Goal: Information Seeking & Learning: Learn about a topic

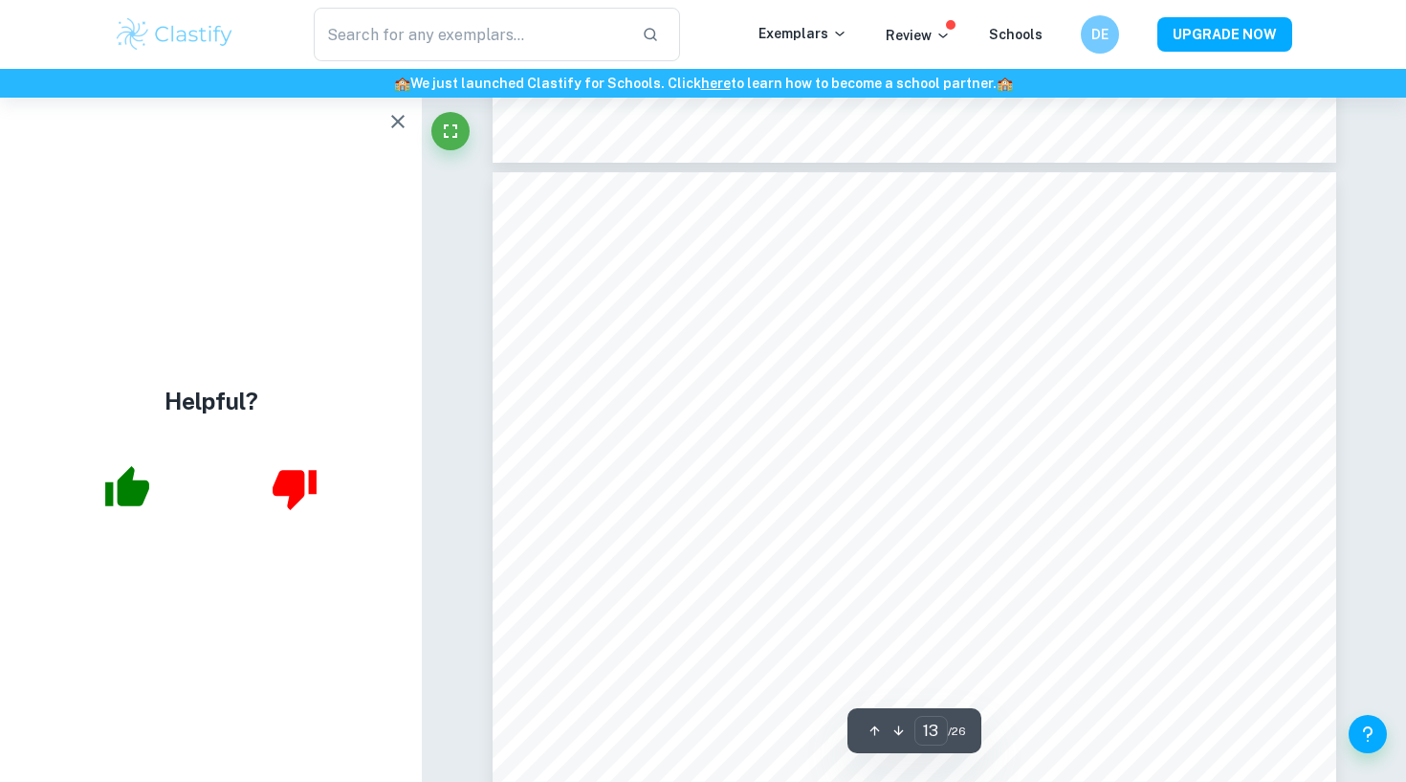
scroll to position [14626, 1]
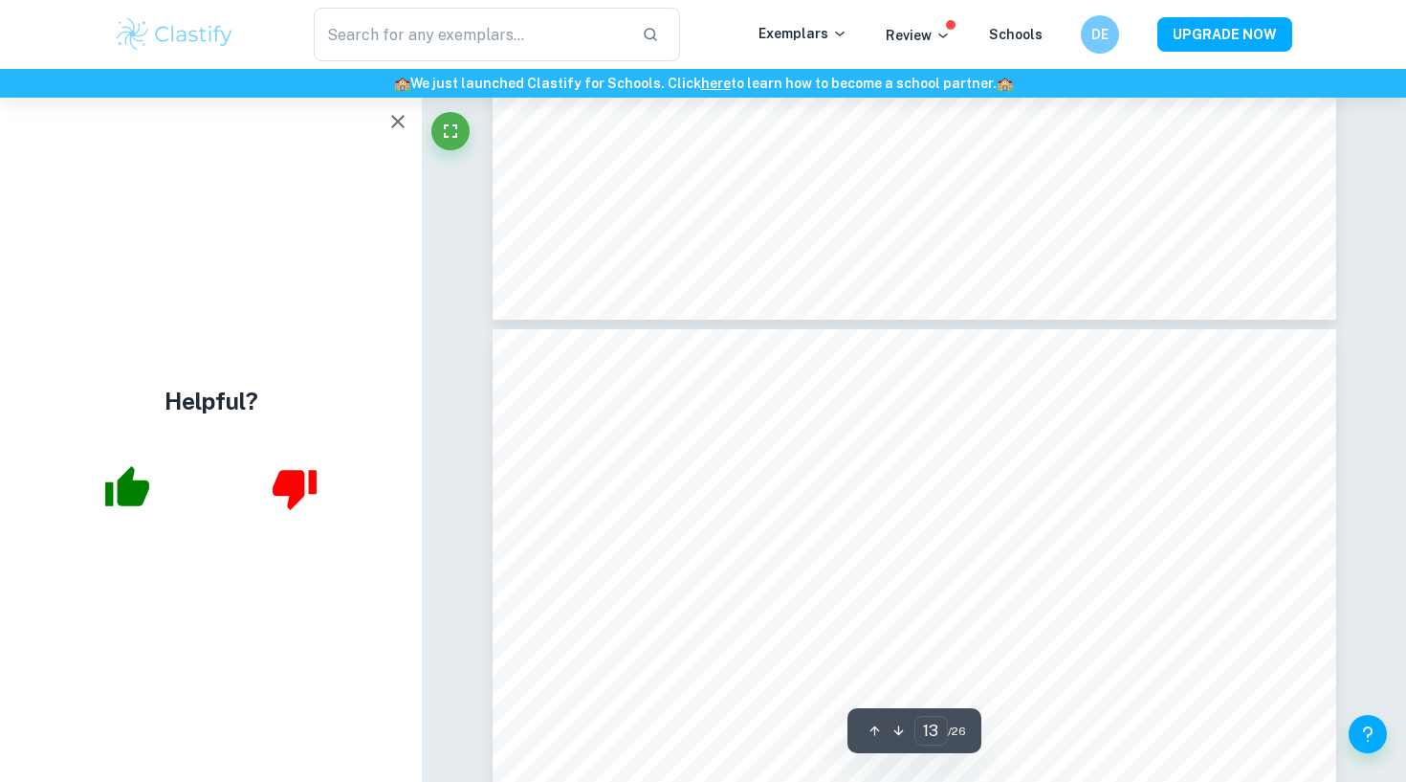
type input "12"
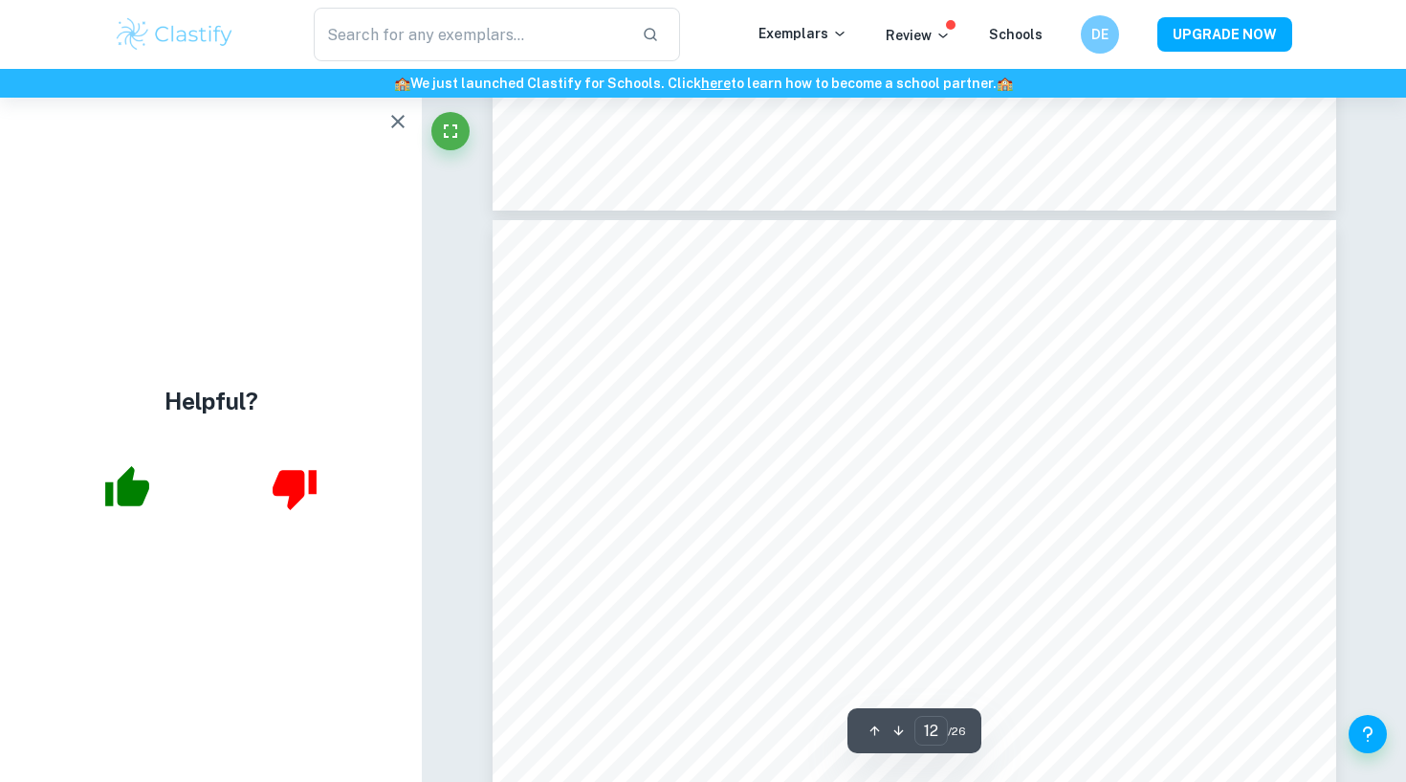
scroll to position [13533, 0]
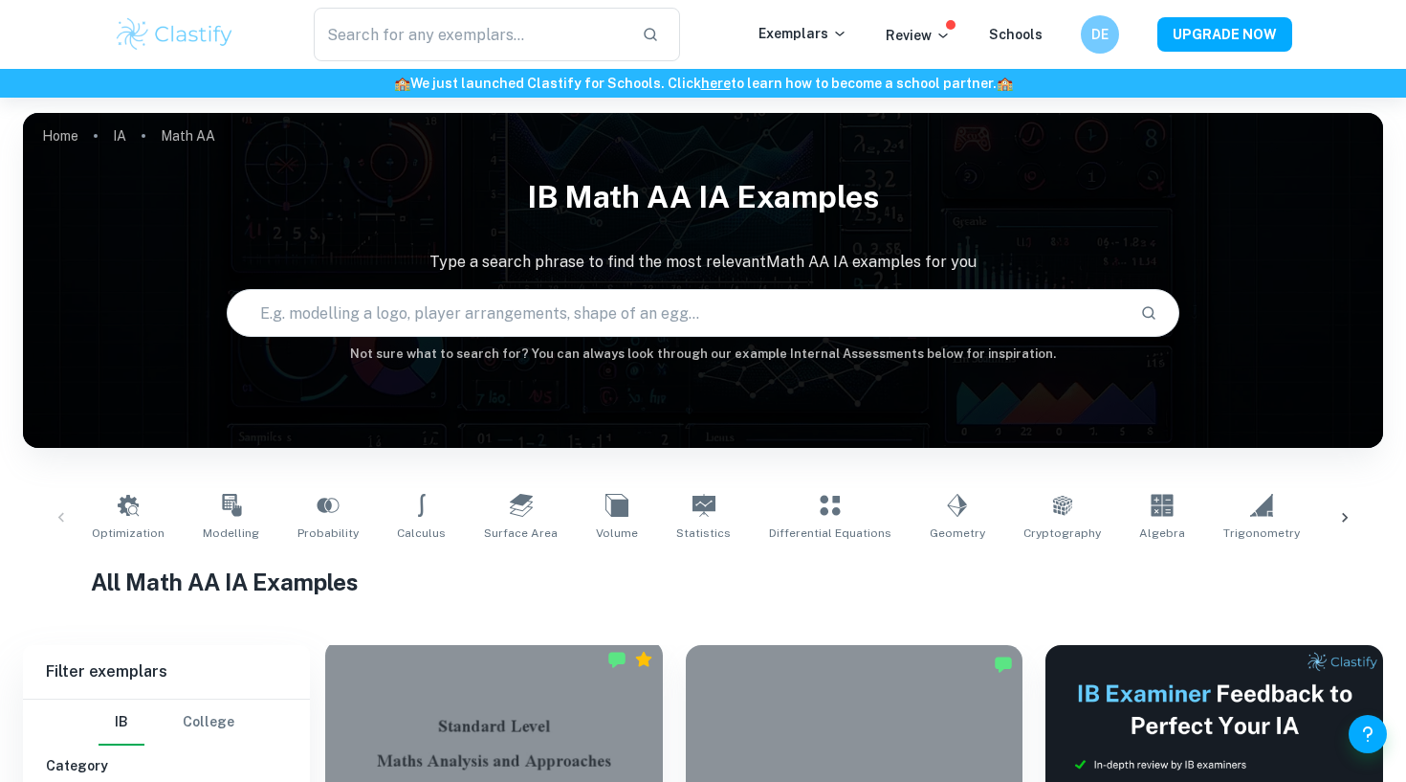
scroll to position [609, 0]
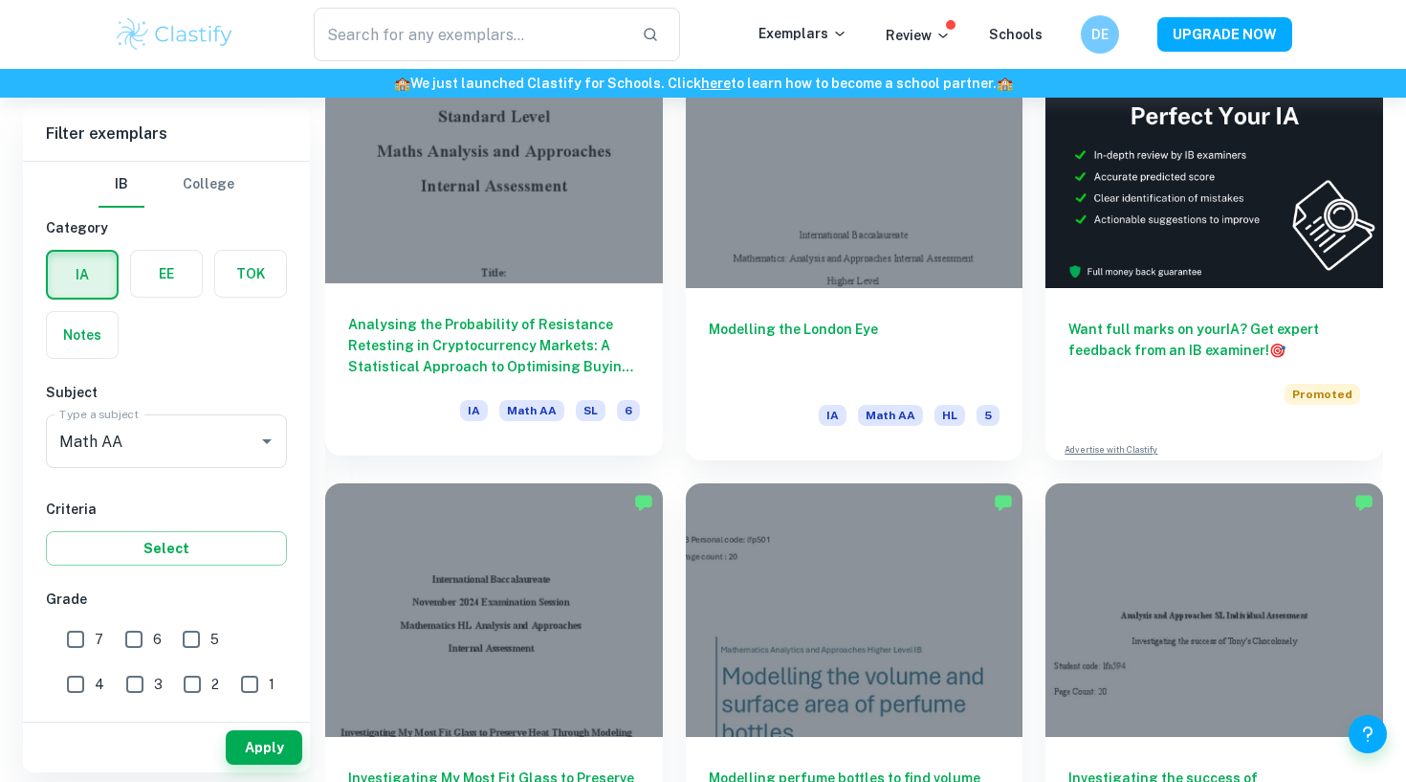
click at [474, 235] on div at bounding box center [494, 157] width 338 height 253
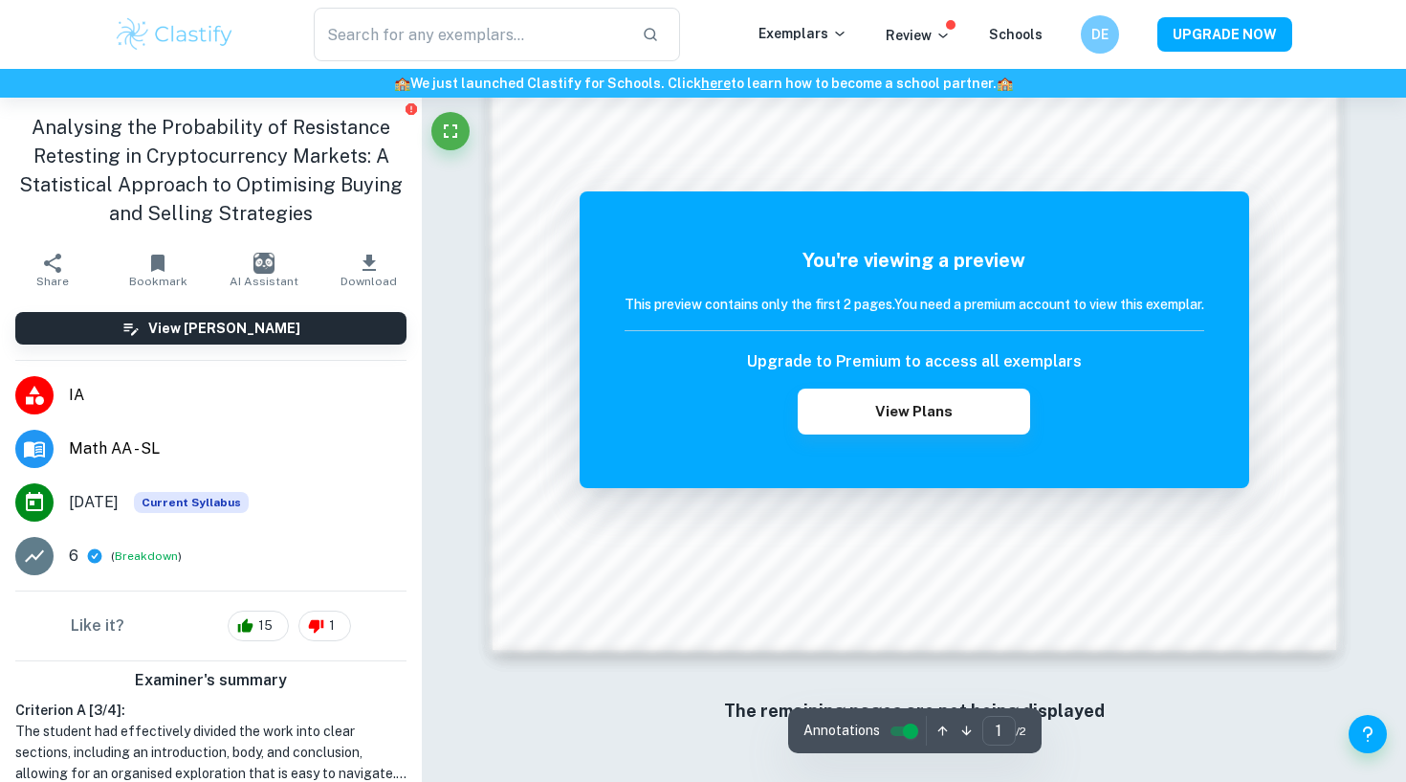
scroll to position [1863, 0]
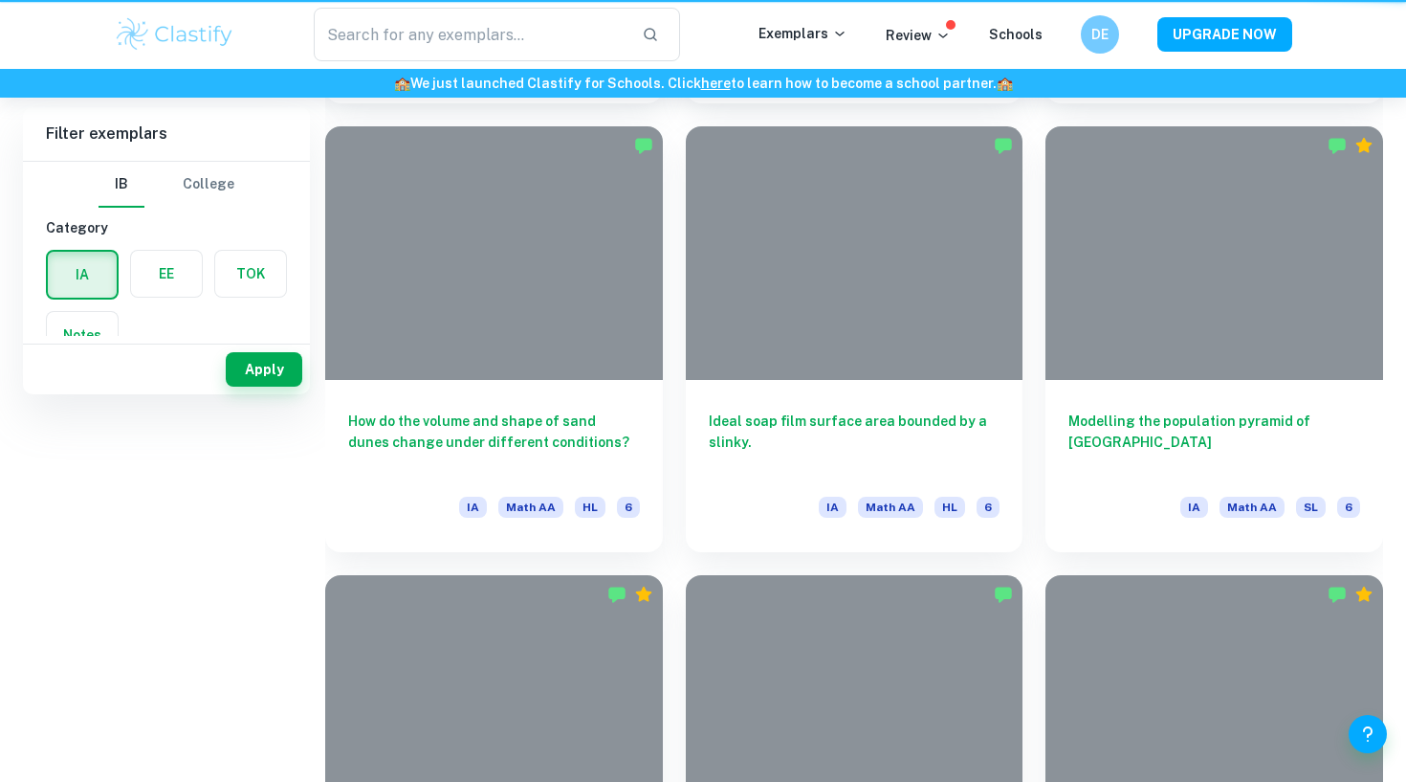
scroll to position [609, 0]
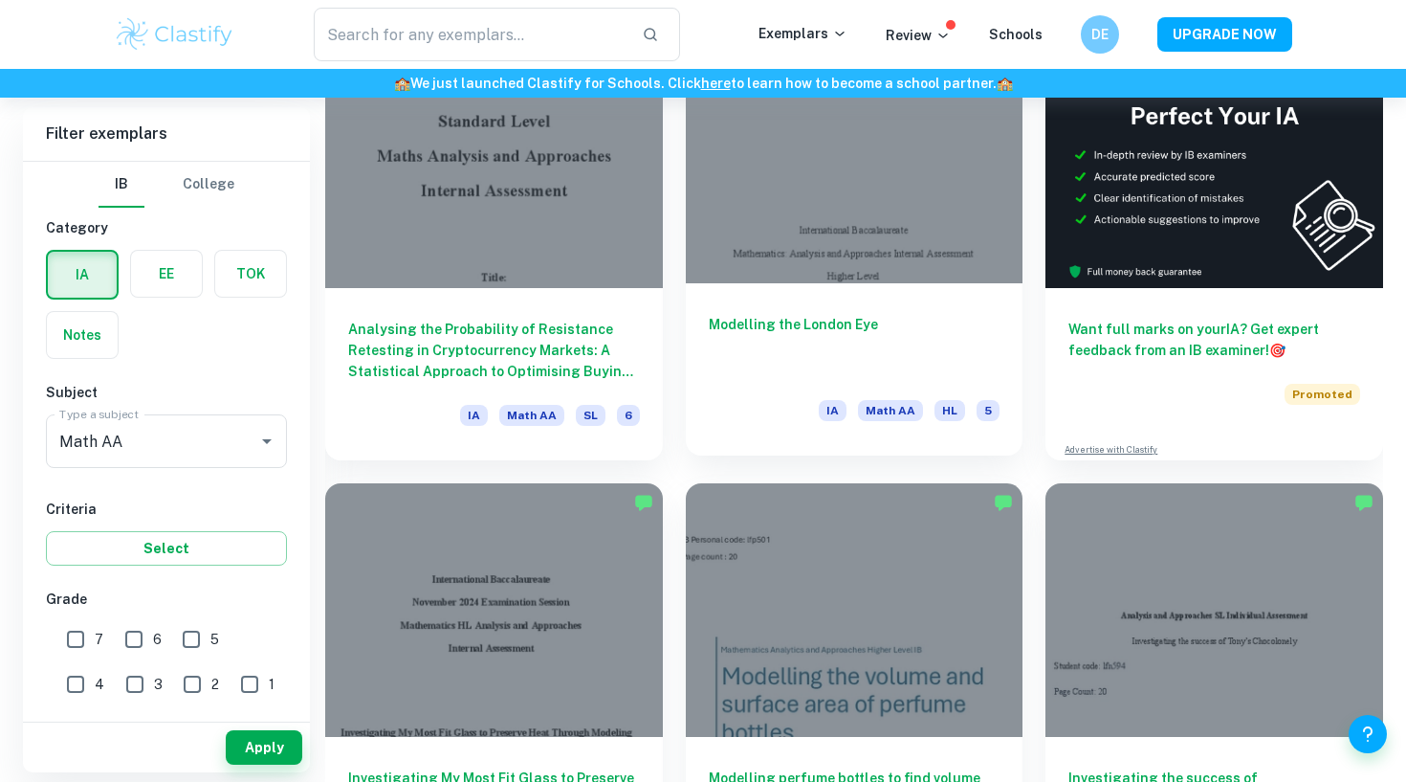
click at [801, 277] on div at bounding box center [855, 157] width 338 height 253
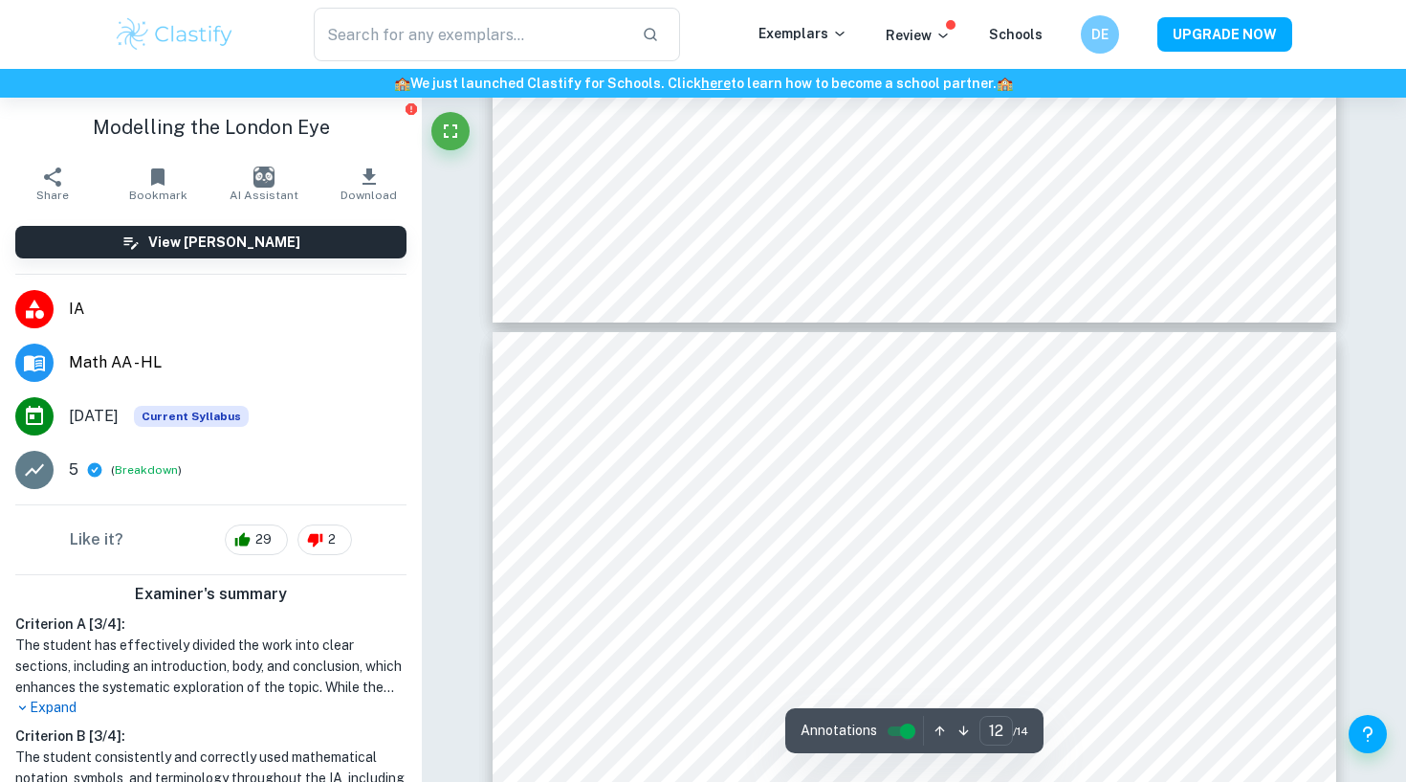
scroll to position [13211, 1]
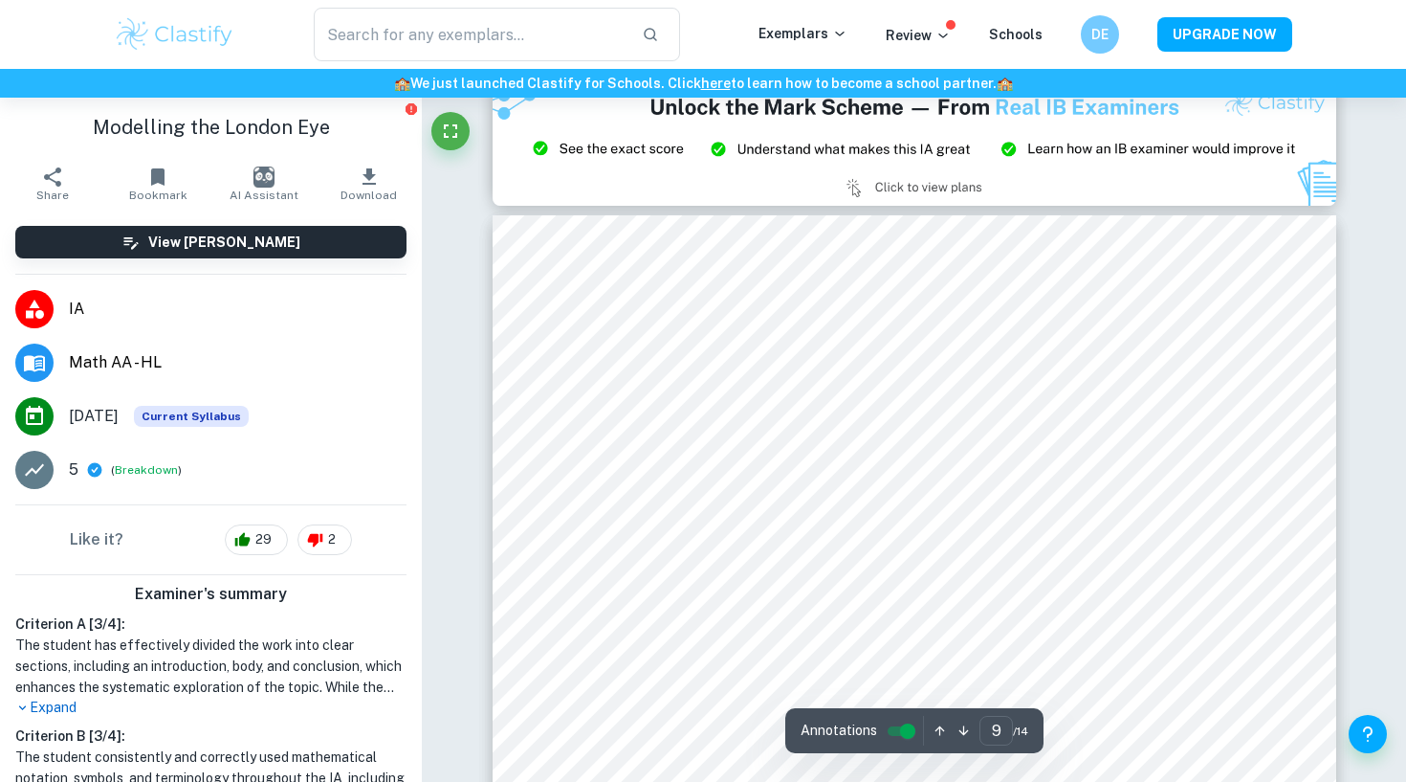
type input "8"
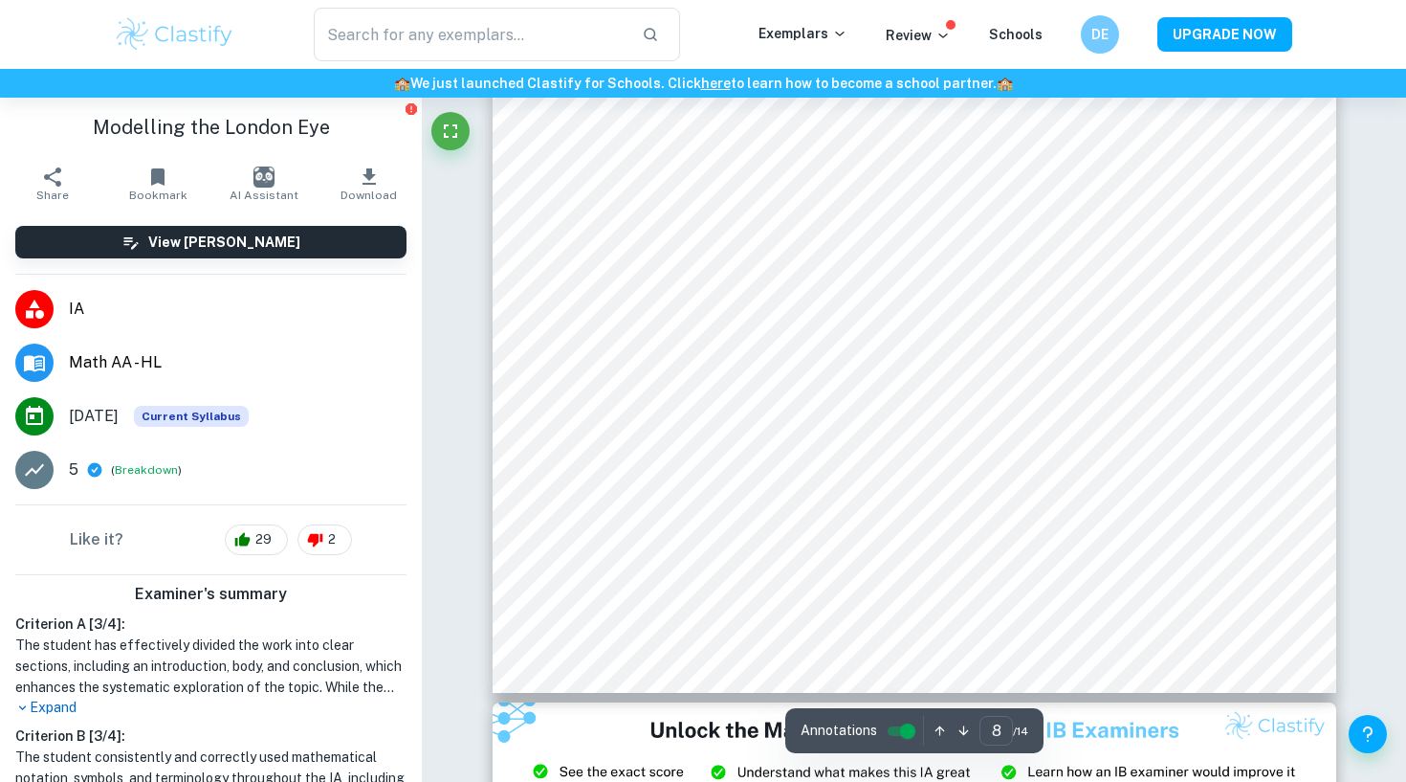
scroll to position [9280, 0]
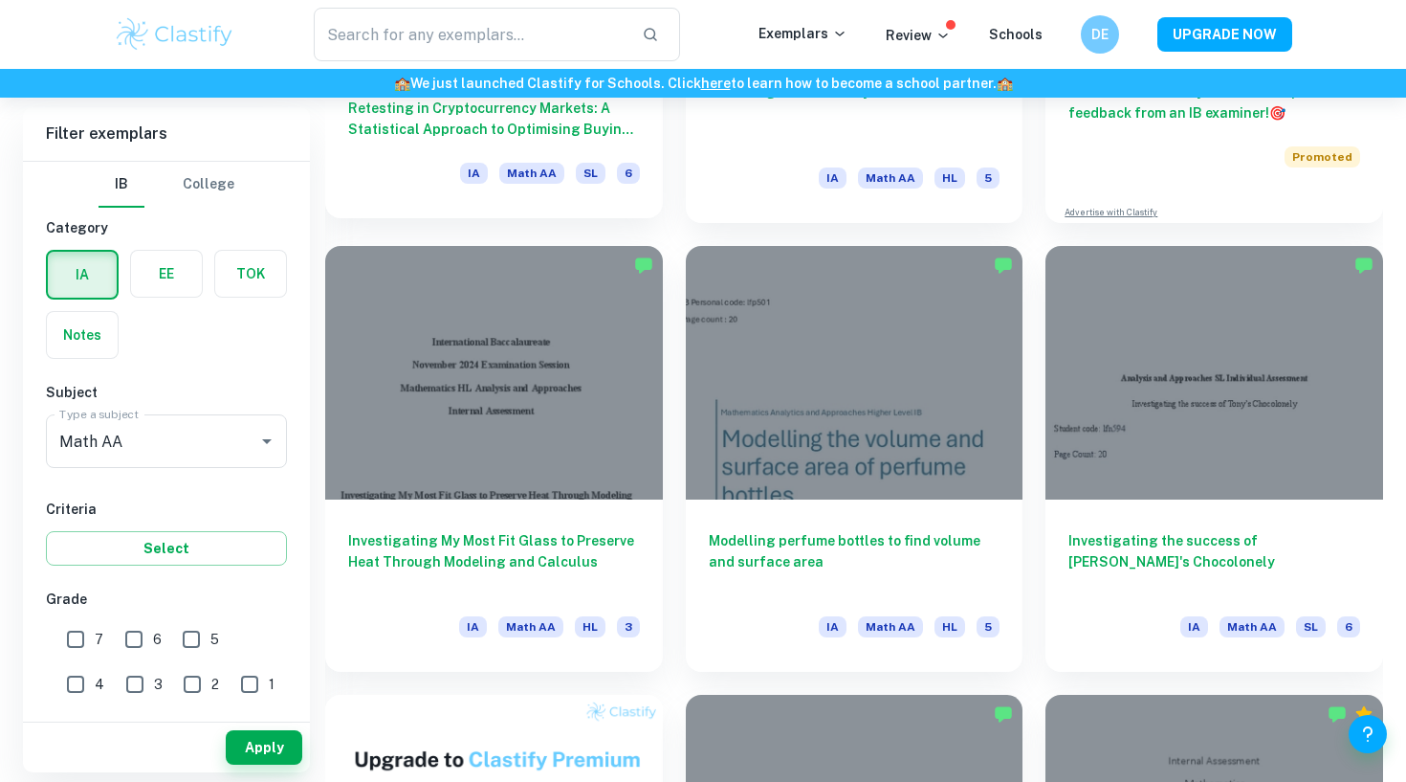
scroll to position [863, 0]
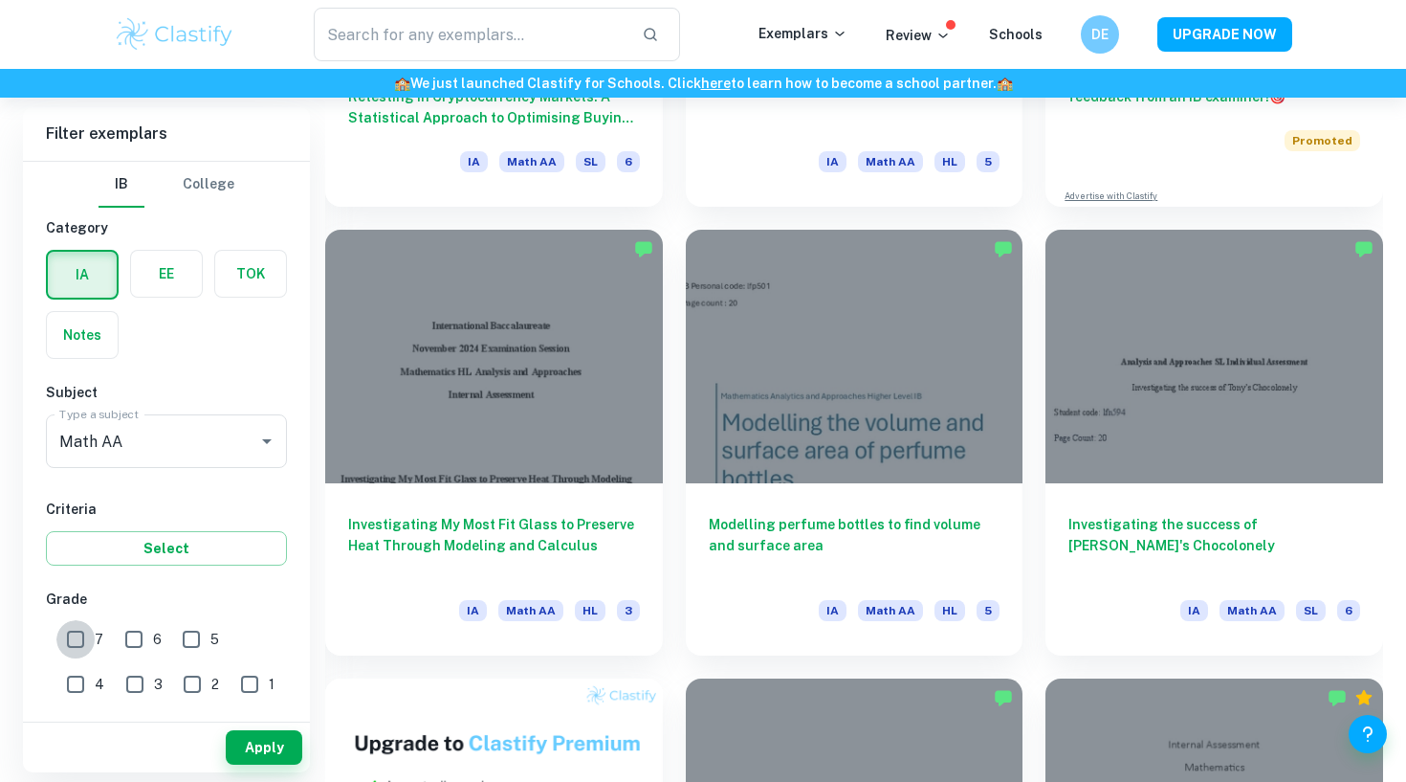
click at [69, 635] on input "7" at bounding box center [75, 639] width 38 height 38
checkbox input "true"
click at [273, 743] on button "Apply" at bounding box center [264, 747] width 77 height 34
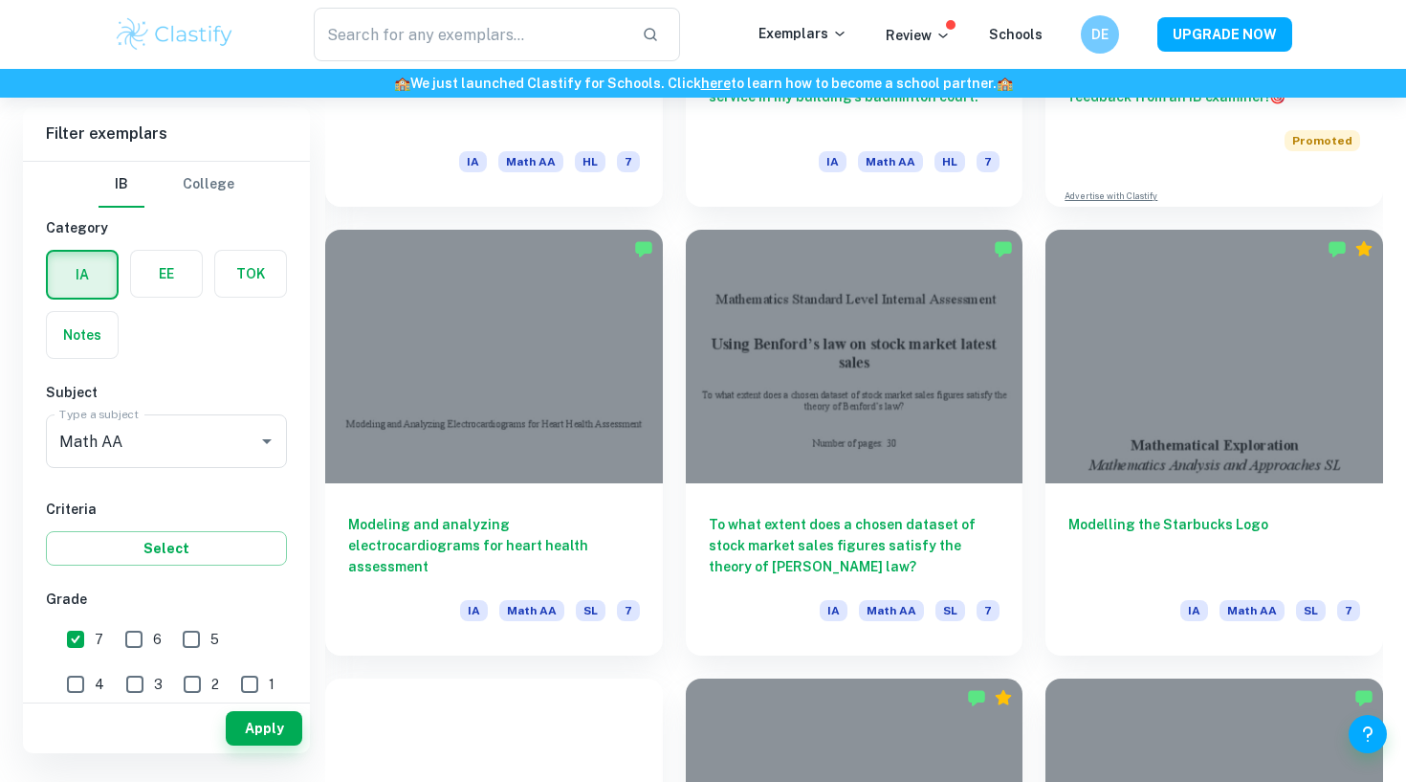
scroll to position [518, 0]
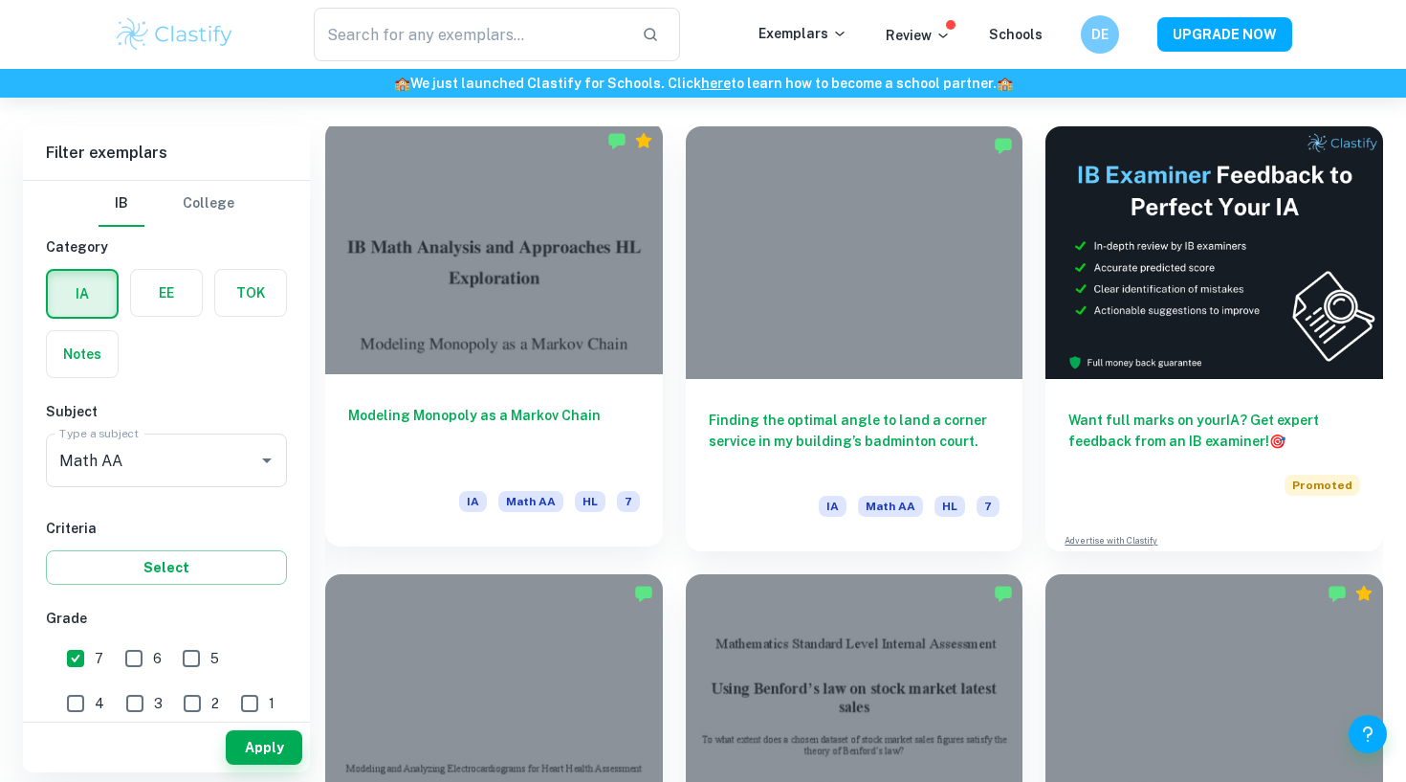
click at [566, 368] on div at bounding box center [494, 247] width 338 height 253
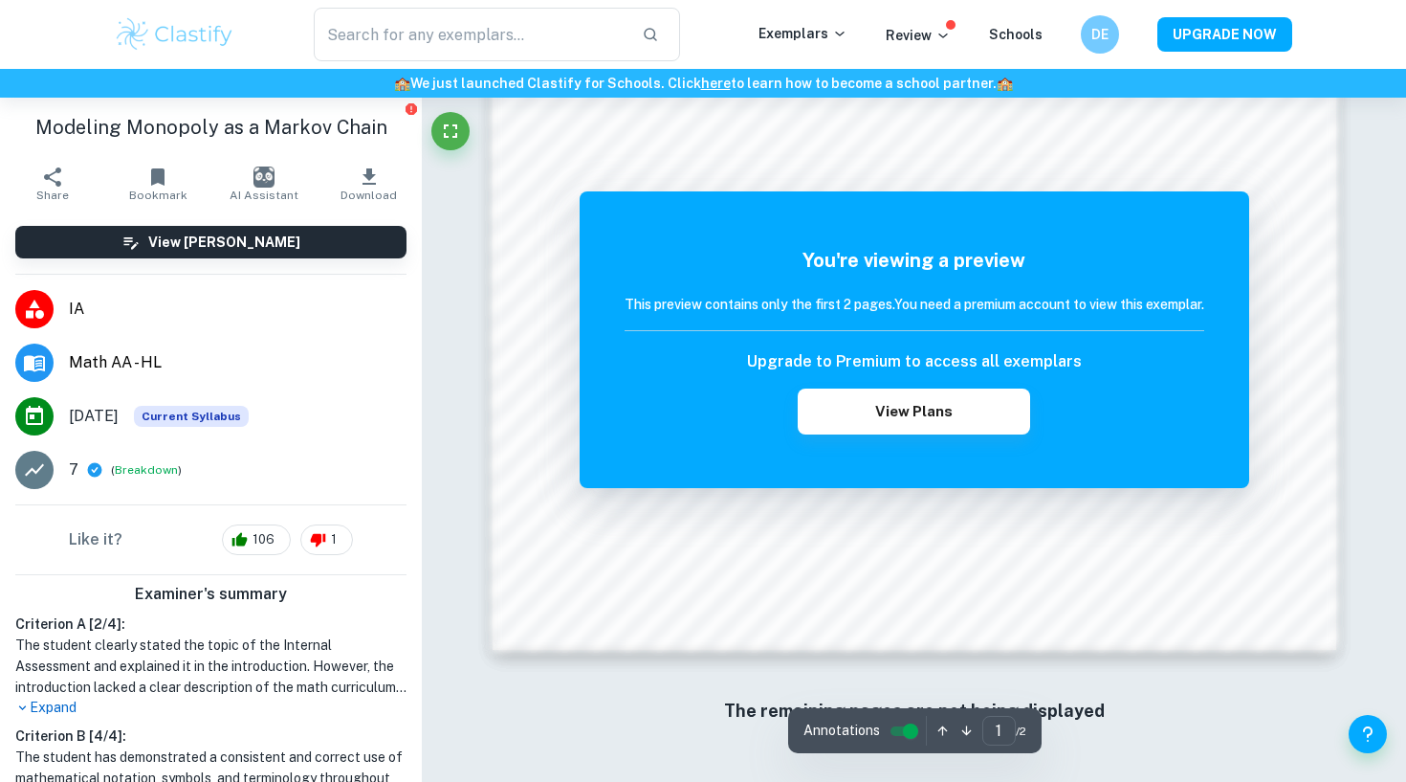
scroll to position [1660, 0]
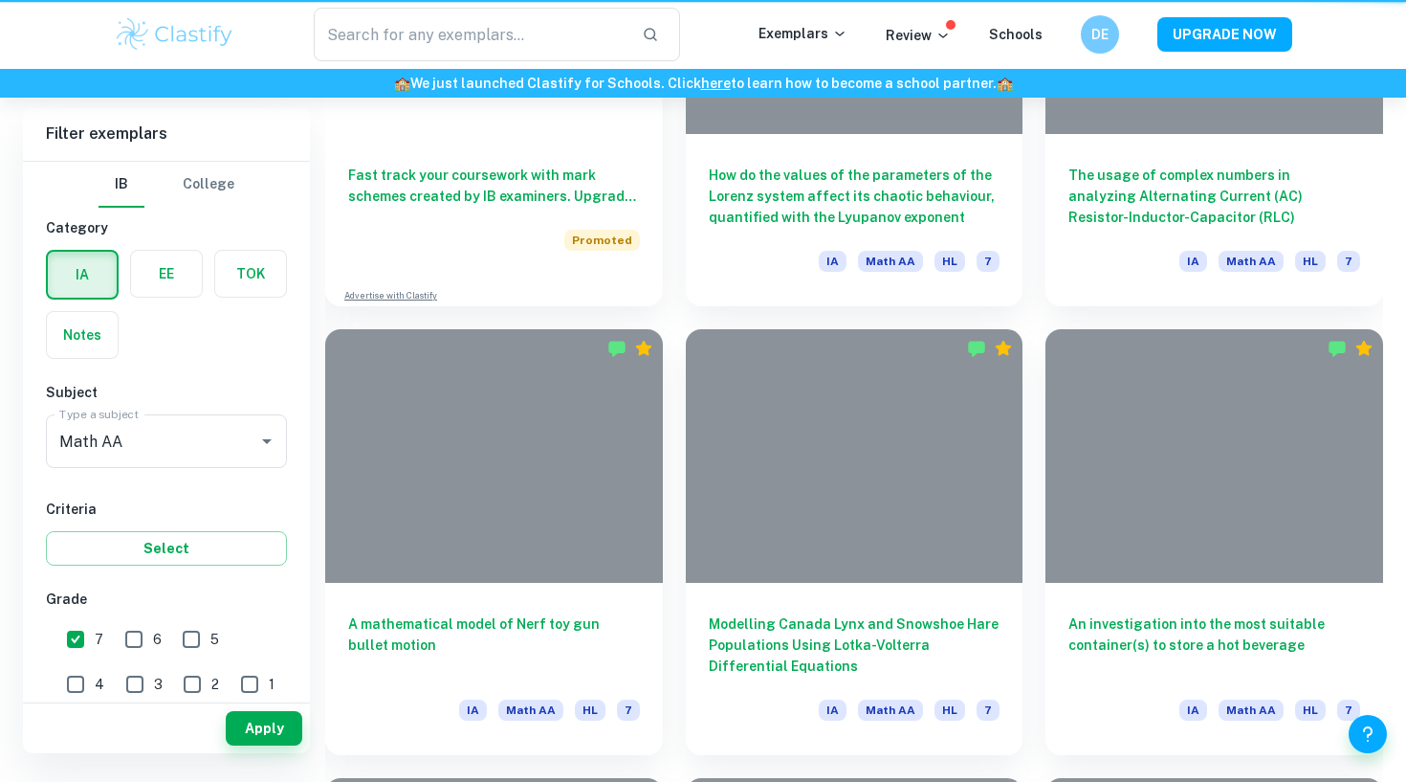
scroll to position [518, 0]
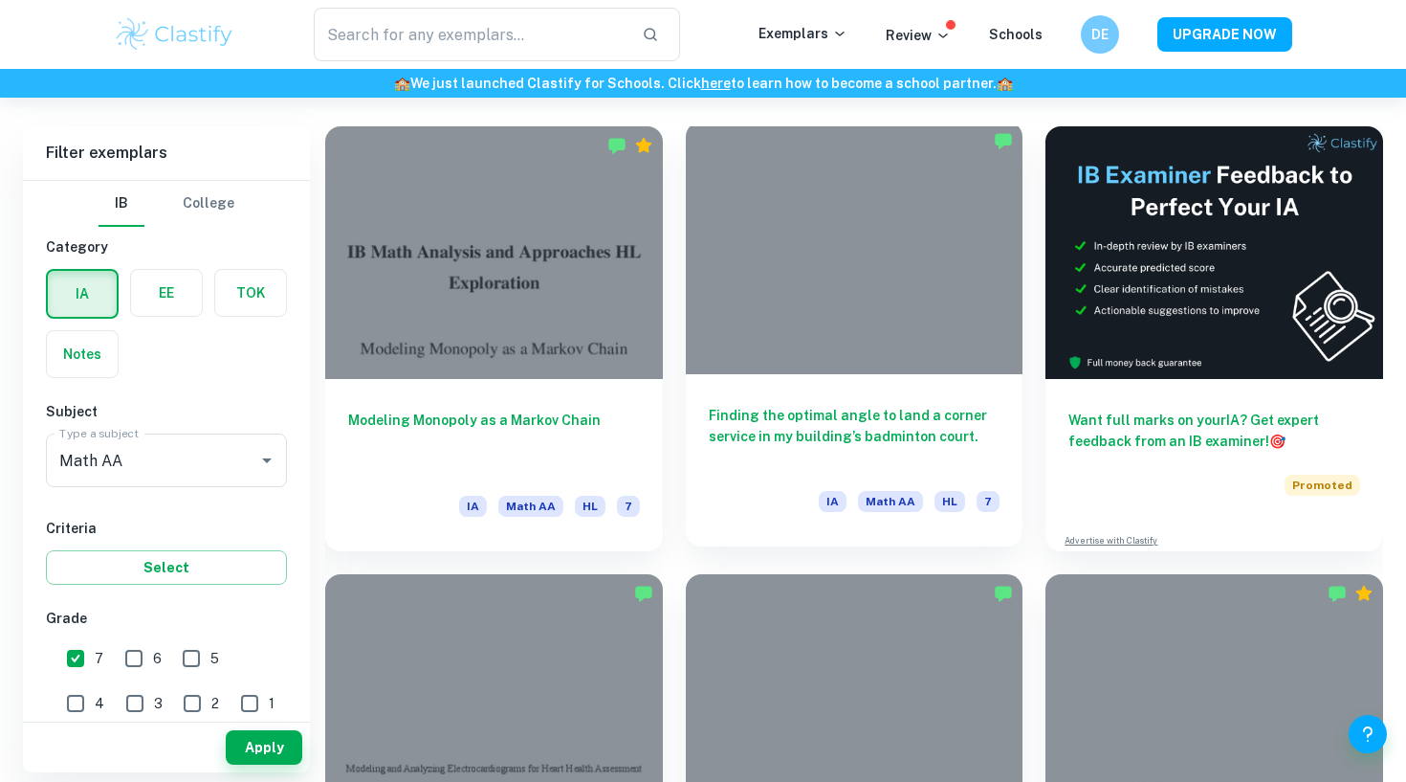
click at [864, 401] on div "Finding the optimal angle to land a corner service in my building’s badminton c…" at bounding box center [855, 460] width 338 height 172
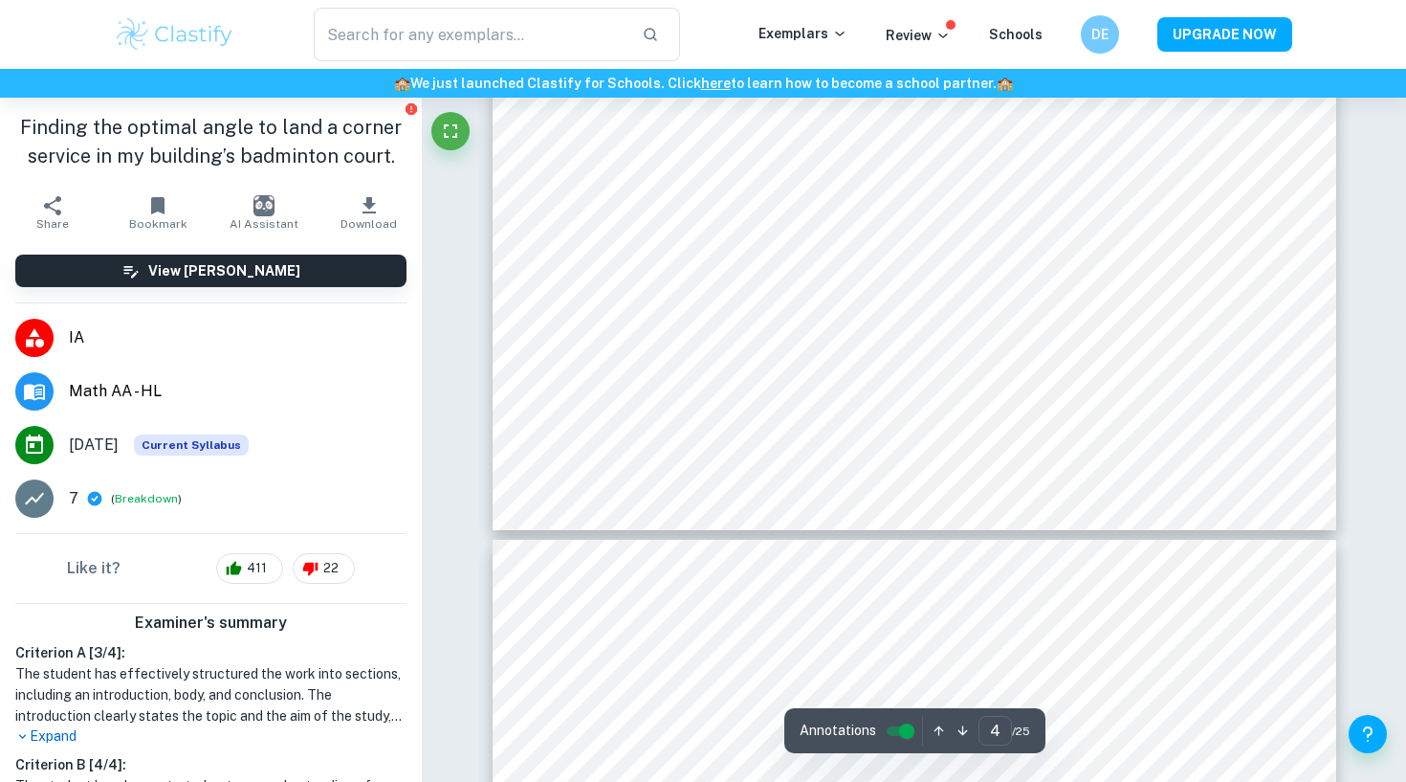
scroll to position [4768, 0]
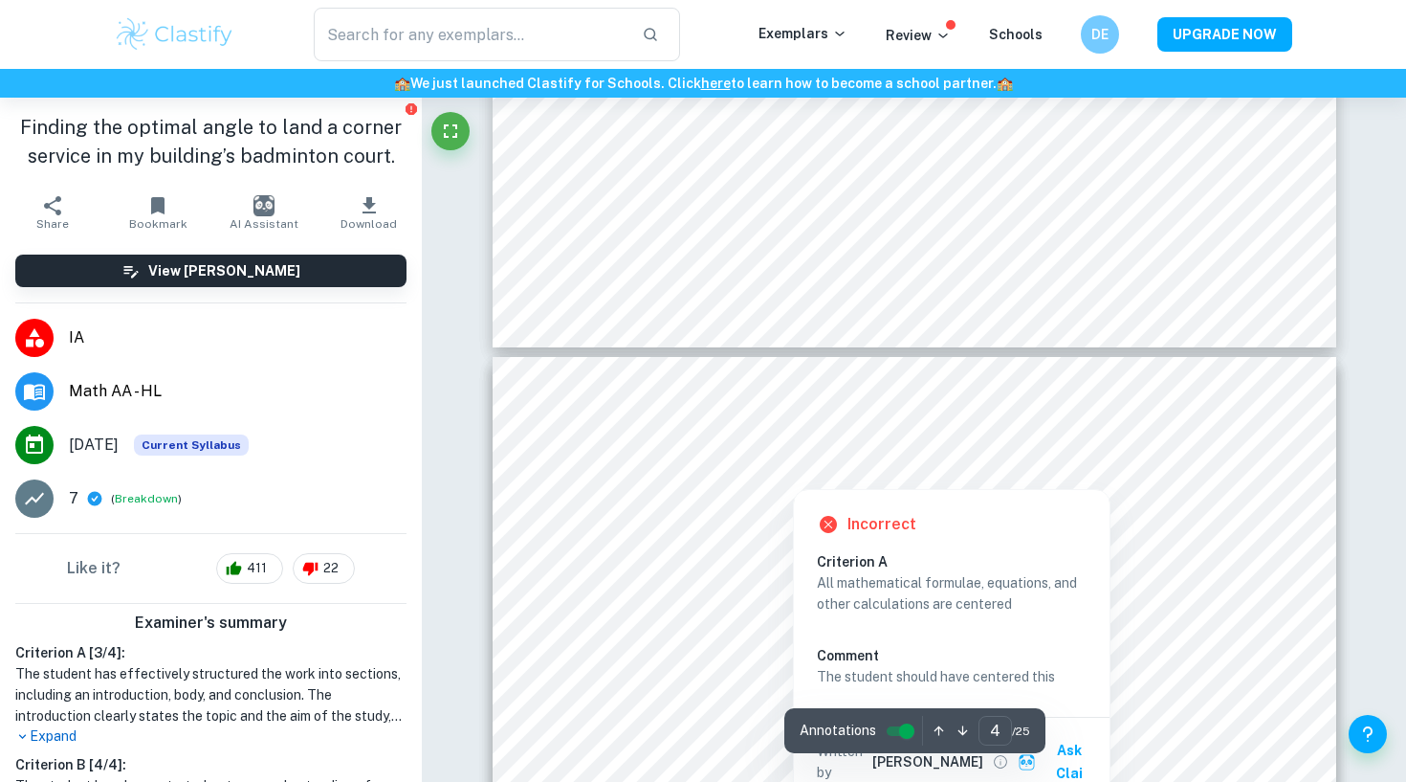
type input "5"
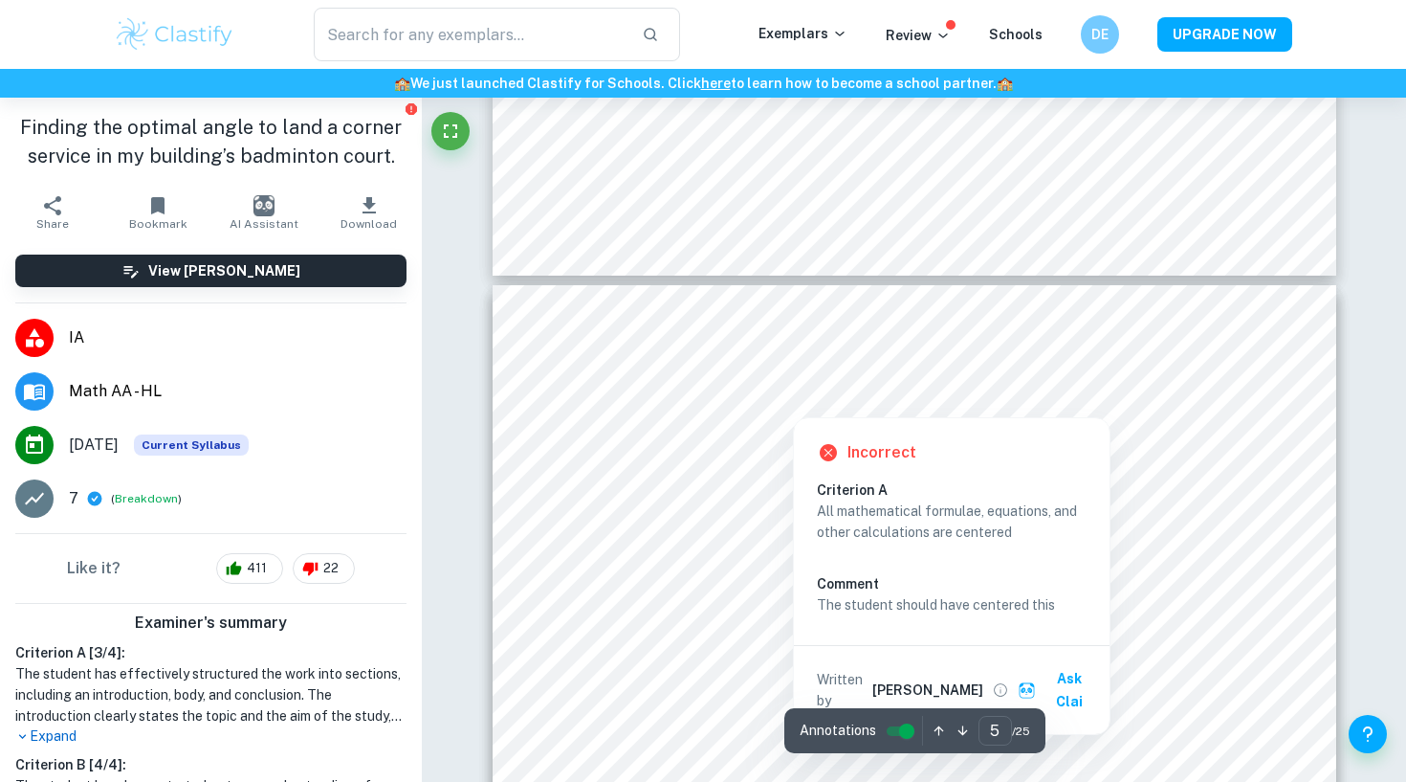
scroll to position [4911, 0]
